Goal: Task Accomplishment & Management: Complete application form

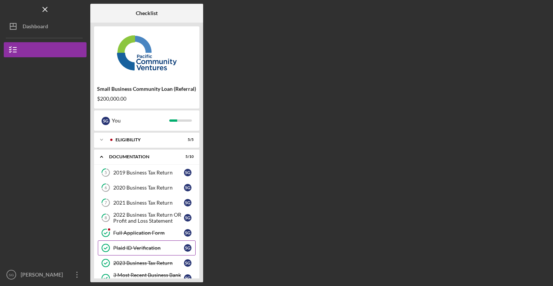
scroll to position [23, 0]
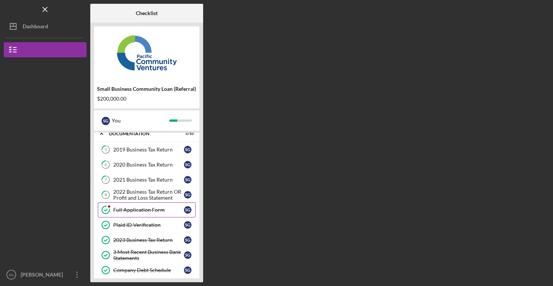
click at [155, 214] on link "Full Application Form Full Application Form S G" at bounding box center [147, 209] width 98 height 15
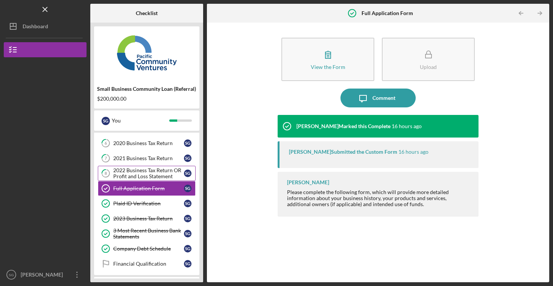
scroll to position [96, 0]
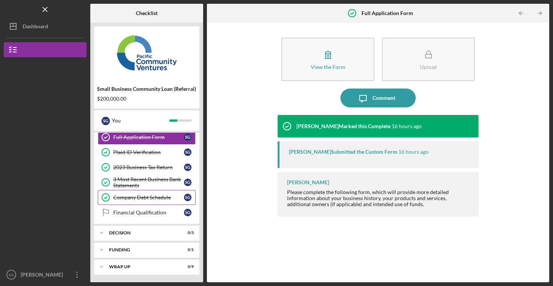
click at [143, 196] on div "Company Debt Schedule" at bounding box center [148, 197] width 71 height 6
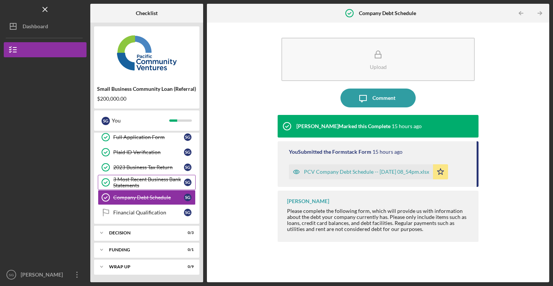
click at [142, 180] on div "3 Most Recent Business Bank Statements" at bounding box center [148, 182] width 71 height 12
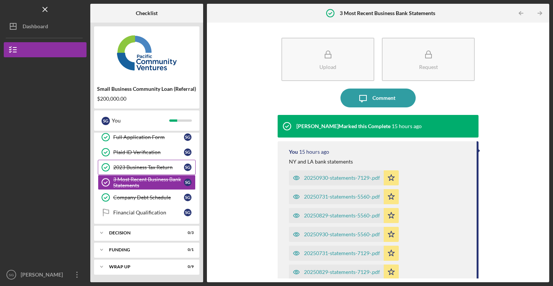
click at [141, 164] on div "2023 Business Tax Return" at bounding box center [148, 167] width 71 height 6
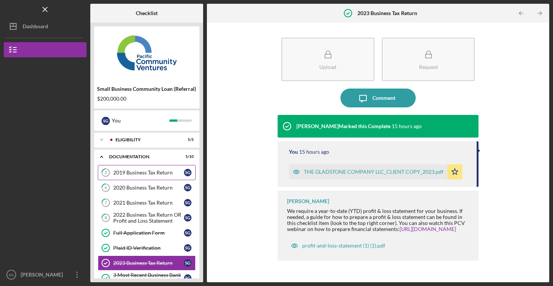
click at [140, 171] on div "2019 Business Tax Return" at bounding box center [148, 172] width 71 height 6
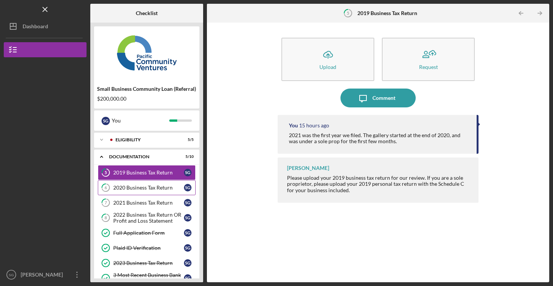
click at [142, 189] on div "2020 Business Tax Return" at bounding box center [148, 187] width 71 height 6
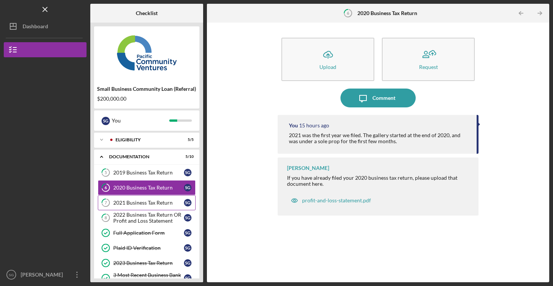
click at [142, 203] on div "2021 Business Tax Return" at bounding box center [148, 203] width 71 height 6
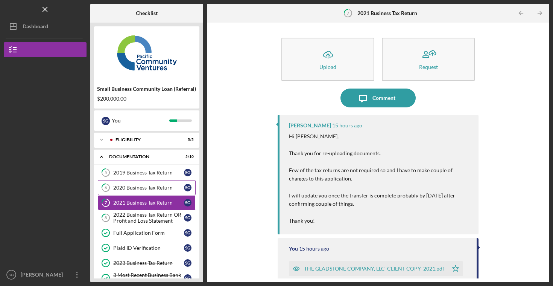
scroll to position [96, 0]
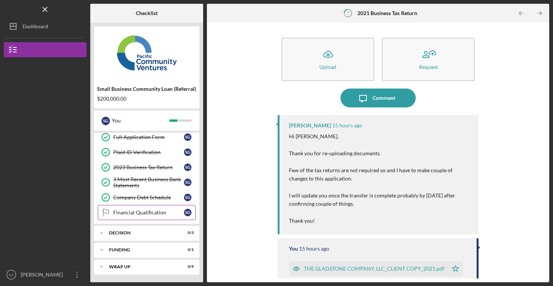
click at [117, 206] on link "Financial Qualification Financial Qualification S G" at bounding box center [147, 212] width 98 height 15
